Goal: Transaction & Acquisition: Download file/media

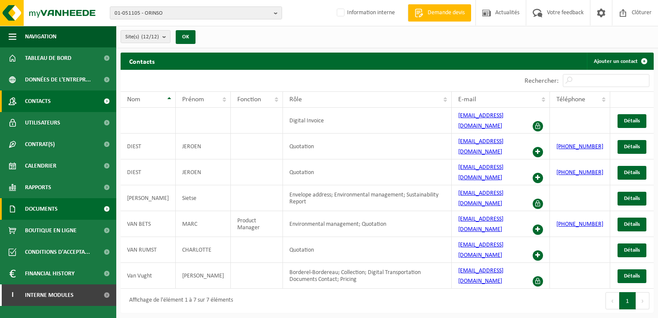
click at [65, 204] on link "Documents" at bounding box center [58, 209] width 116 height 22
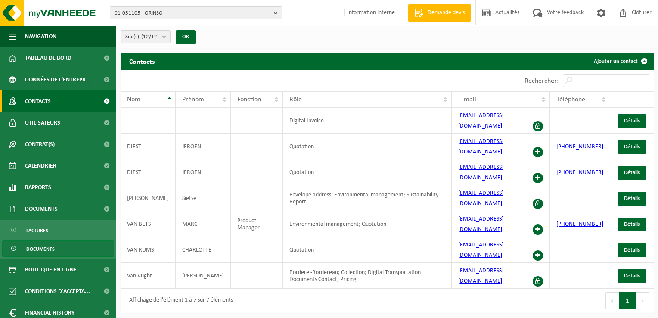
click at [40, 245] on span "Documents" at bounding box center [40, 249] width 28 height 16
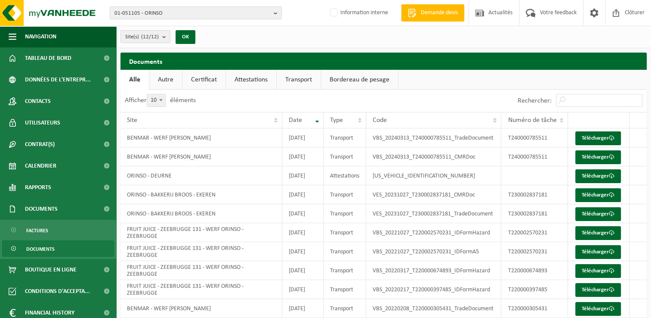
click at [263, 77] on link "Attestations" at bounding box center [251, 80] width 50 height 20
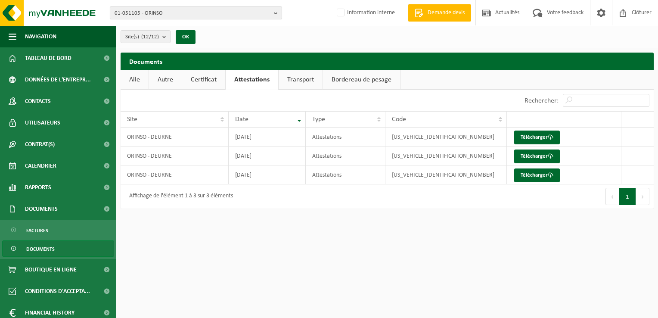
click at [164, 15] on span "01-051105 - ORINSO" at bounding box center [192, 13] width 156 height 13
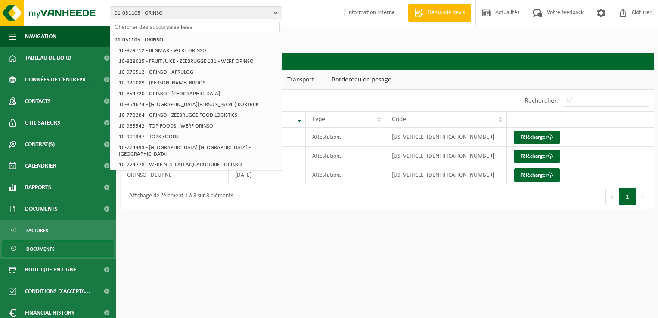
click at [164, 25] on input "text" at bounding box center [196, 27] width 168 height 11
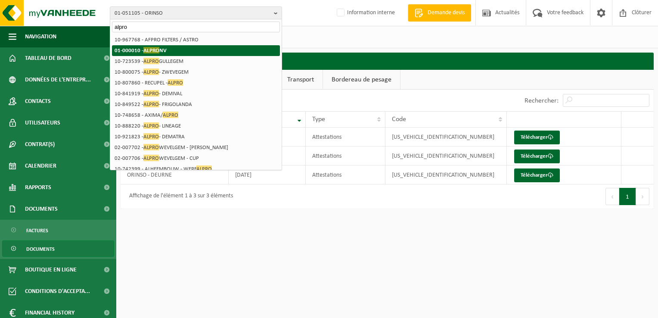
type input "alpro"
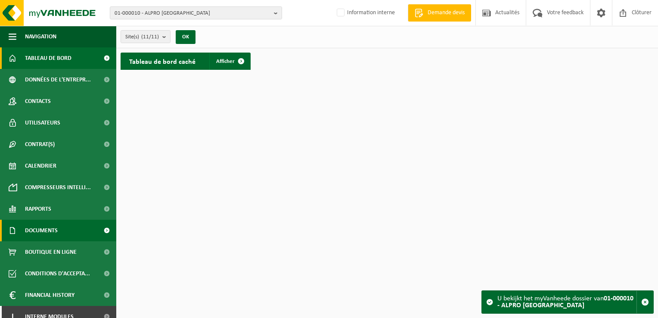
click at [48, 227] on span "Documents" at bounding box center [41, 231] width 33 height 22
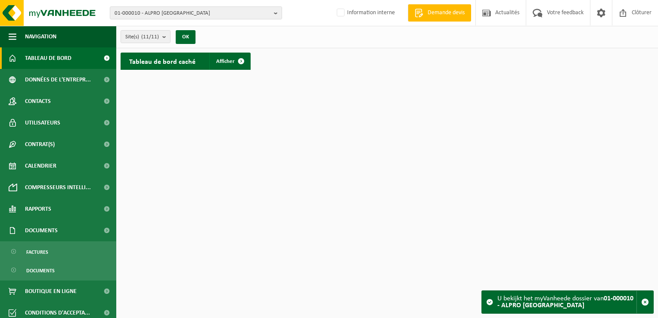
drag, startPoint x: 45, startPoint y: 273, endPoint x: 115, endPoint y: 230, distance: 82.3
click at [45, 273] on span "Documents" at bounding box center [40, 270] width 28 height 16
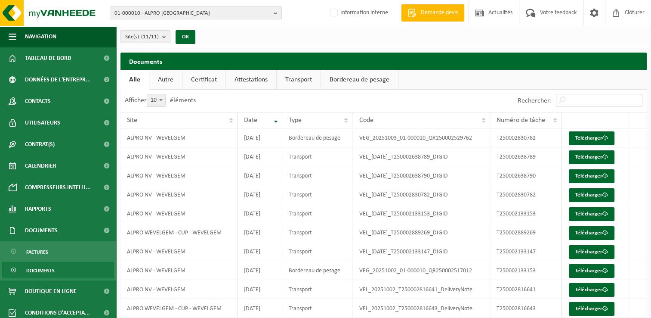
click at [265, 80] on link "Attestations" at bounding box center [251, 80] width 50 height 20
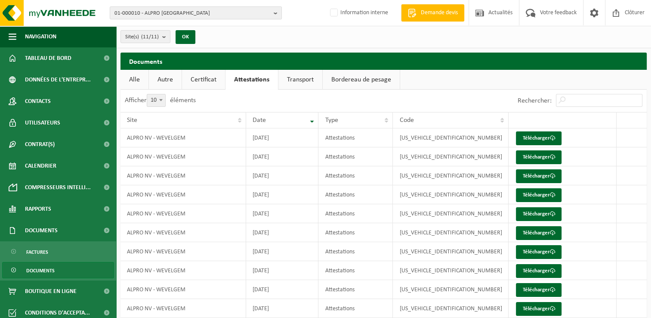
click at [207, 83] on link "Certificat" at bounding box center [203, 80] width 43 height 20
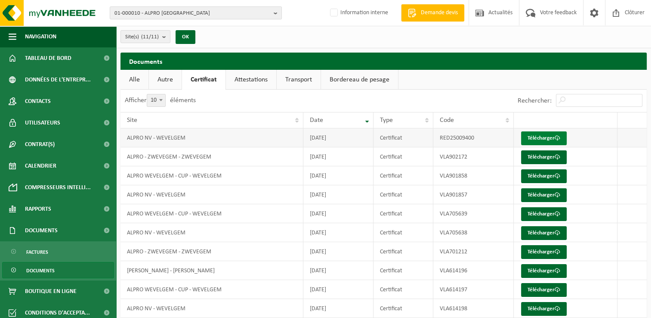
click at [545, 138] on link "Télécharger" at bounding box center [544, 138] width 46 height 14
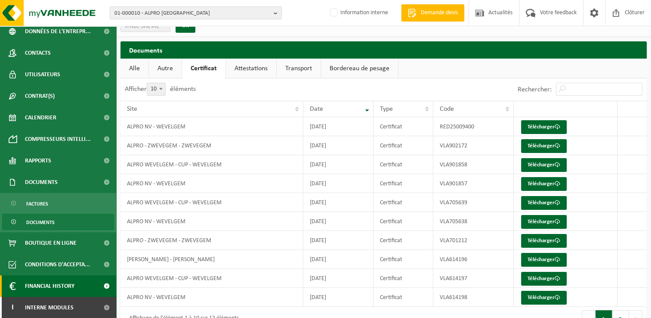
scroll to position [31, 0]
